Goal: Task Accomplishment & Management: Use online tool/utility

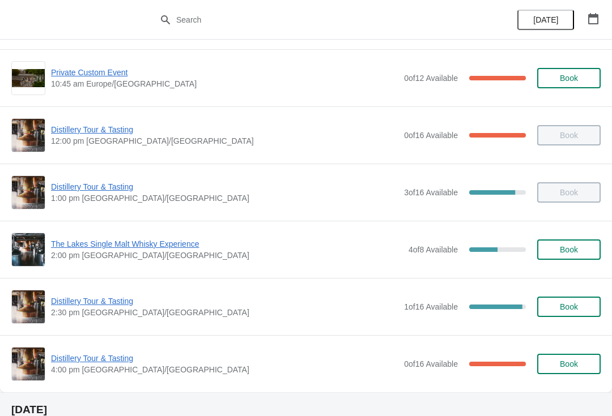
scroll to position [116, 0]
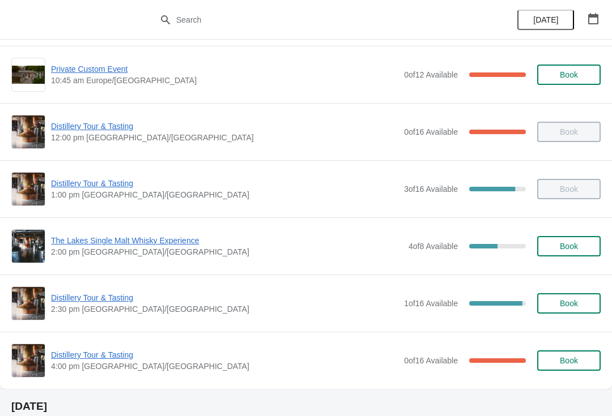
click at [106, 299] on span "Distillery Tour & Tasting" at bounding box center [224, 297] width 347 height 11
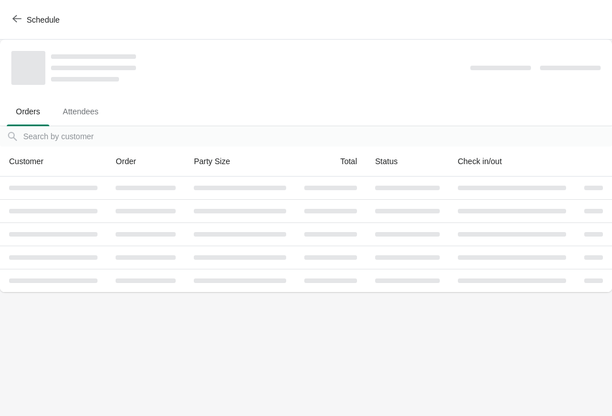
scroll to position [0, 0]
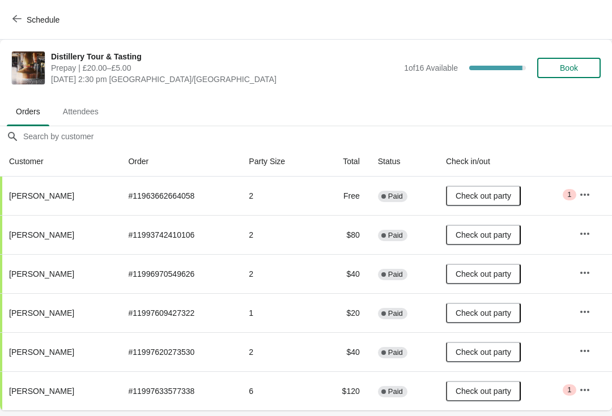
click at [590, 193] on button "button" at bounding box center [584, 195] width 20 height 20
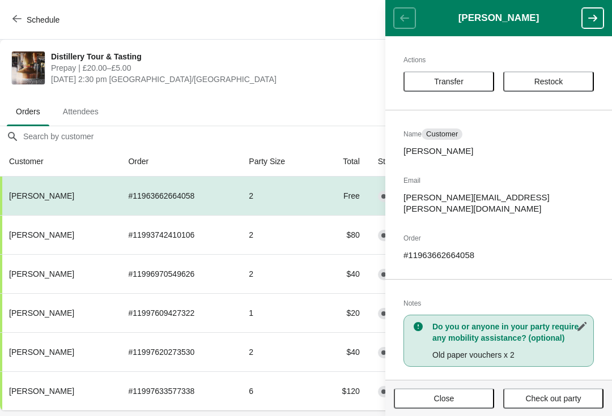
click at [461, 393] on button "Close" at bounding box center [444, 399] width 100 height 20
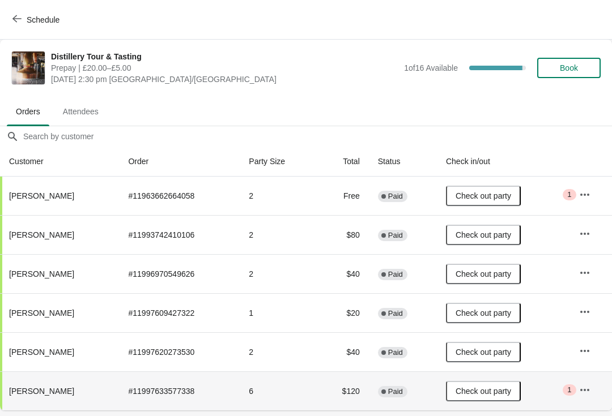
click at [564, 387] on span "Critical 1" at bounding box center [569, 390] width 13 height 11
click at [587, 390] on icon "button" at bounding box center [584, 390] width 9 height 2
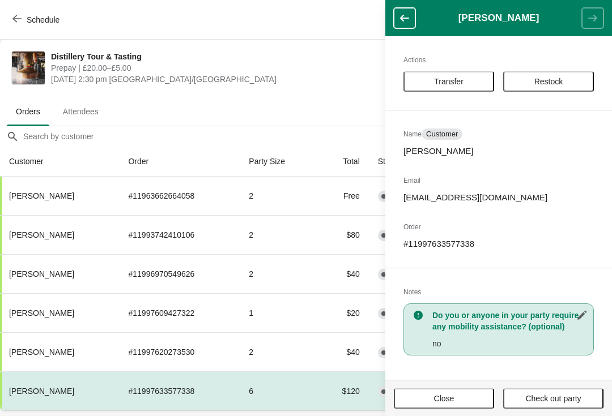
click at [453, 391] on button "Close" at bounding box center [444, 399] width 100 height 20
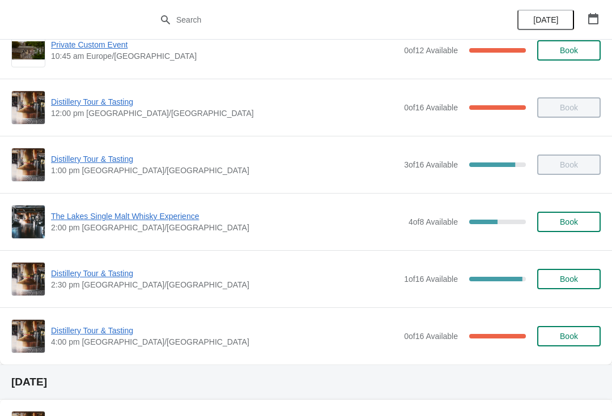
scroll to position [142, 0]
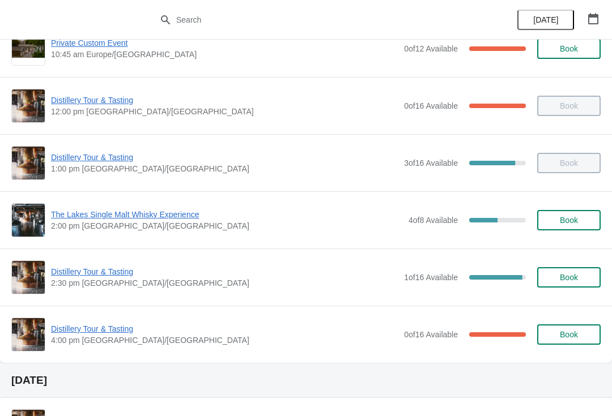
click at [101, 334] on span "Distillery Tour & Tasting" at bounding box center [224, 328] width 347 height 11
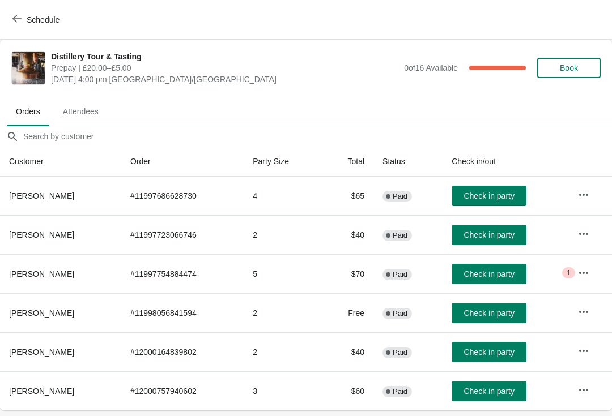
click at [81, 114] on span "Attendees" at bounding box center [81, 111] width 54 height 20
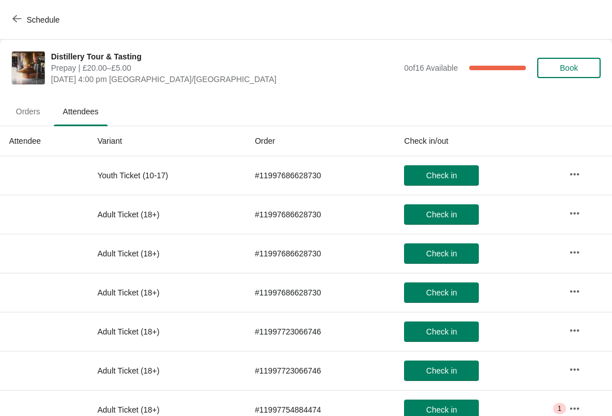
click at [16, 20] on icon "button" at bounding box center [16, 18] width 9 height 9
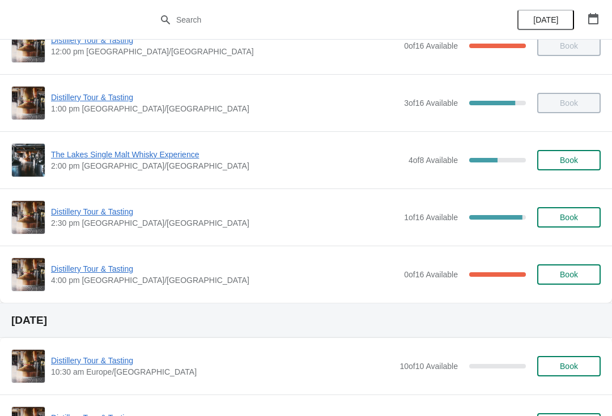
scroll to position [198, 0]
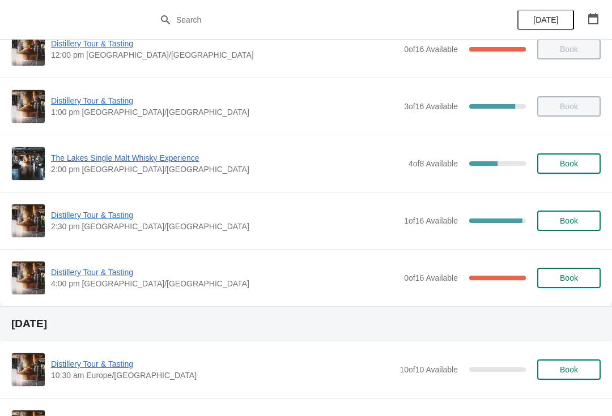
click at [100, 275] on span "Distillery Tour & Tasting" at bounding box center [224, 272] width 347 height 11
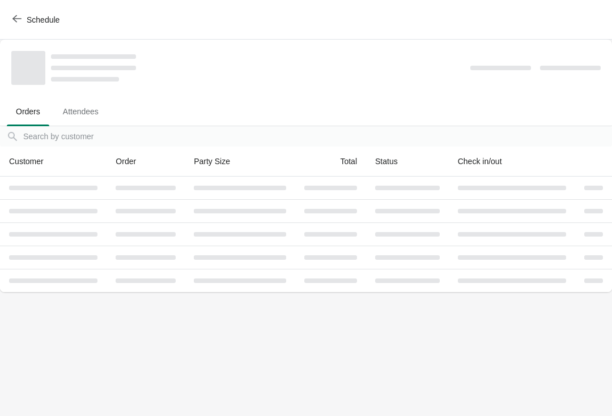
scroll to position [0, 0]
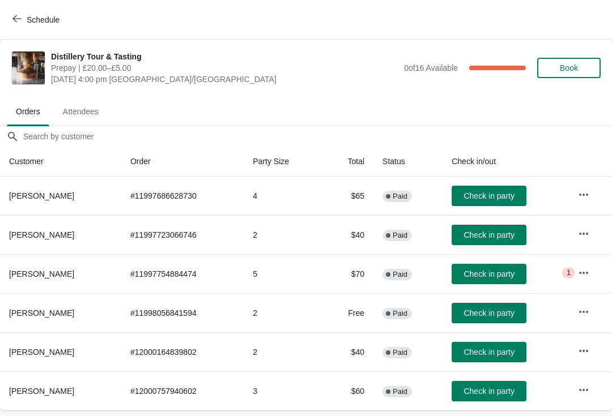
click at [283, 237] on td "2" at bounding box center [283, 234] width 79 height 39
click at [588, 267] on icon "button" at bounding box center [583, 272] width 11 height 11
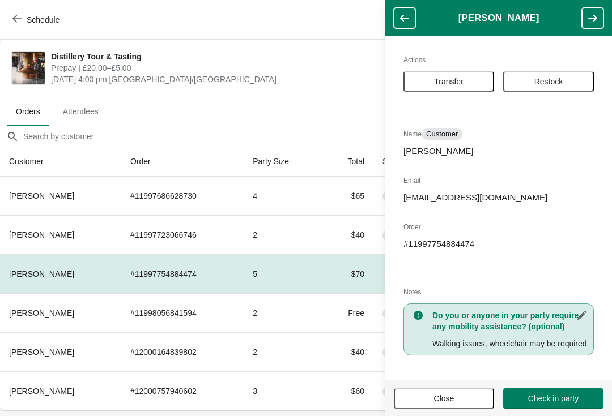
click at [440, 397] on span "Close" at bounding box center [444, 398] width 20 height 9
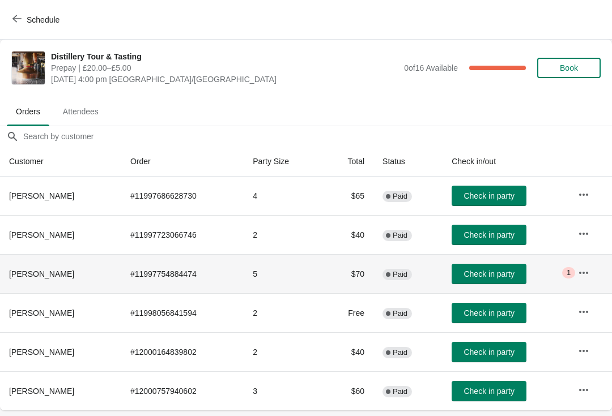
click at [31, 270] on span "[PERSON_NAME]" at bounding box center [41, 274] width 65 height 9
click at [82, 113] on span "Attendees" at bounding box center [81, 111] width 54 height 20
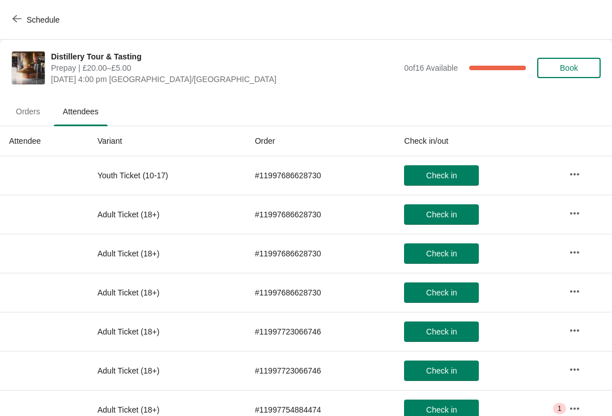
click at [16, 14] on button "Schedule" at bounding box center [37, 20] width 63 height 20
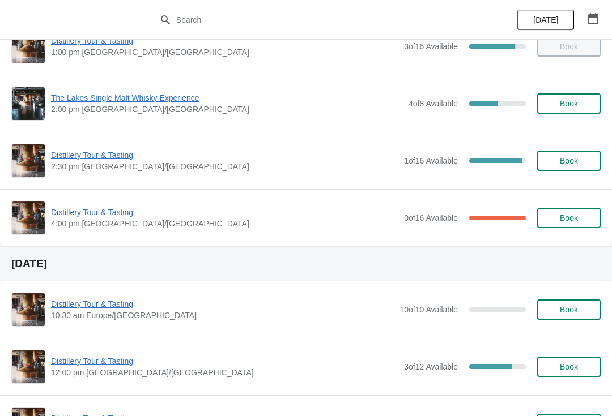
scroll to position [257, 0]
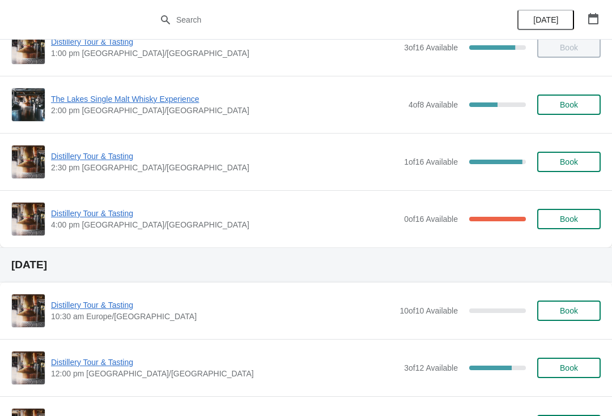
click at [83, 210] on span "Distillery Tour & Tasting" at bounding box center [224, 213] width 347 height 11
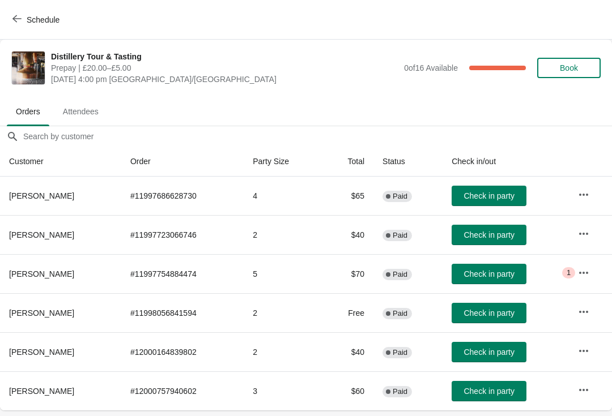
scroll to position [0, 0]
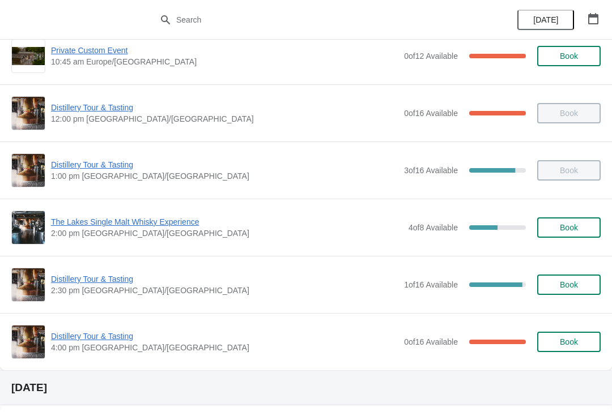
scroll to position [140, 0]
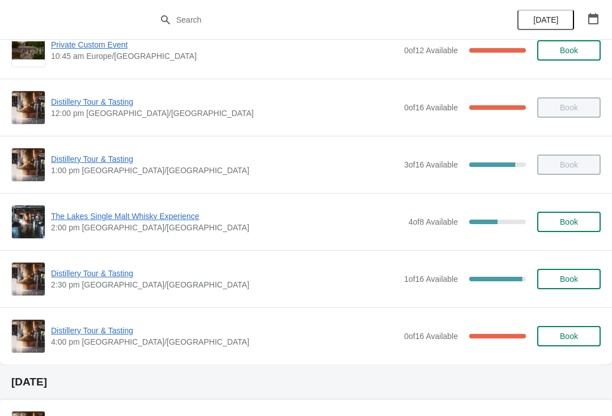
click at [92, 327] on span "Distillery Tour & Tasting" at bounding box center [224, 330] width 347 height 11
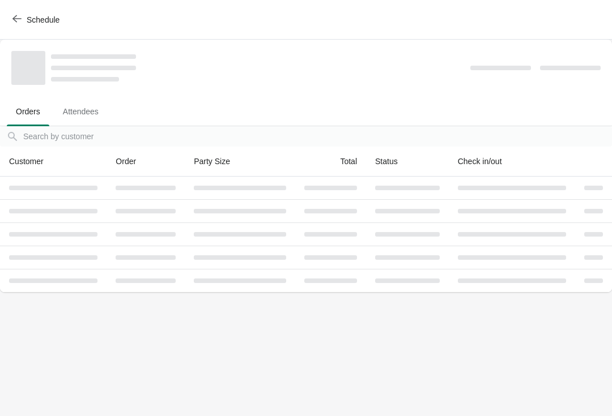
scroll to position [0, 0]
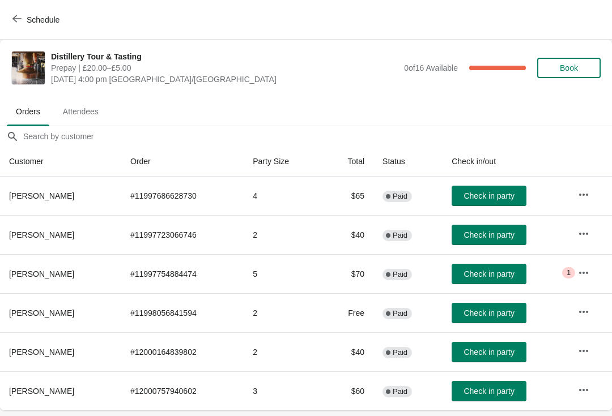
click at [6, 19] on button "Schedule" at bounding box center [37, 20] width 63 height 20
